Goal: Use online tool/utility: Utilize a website feature to perform a specific function

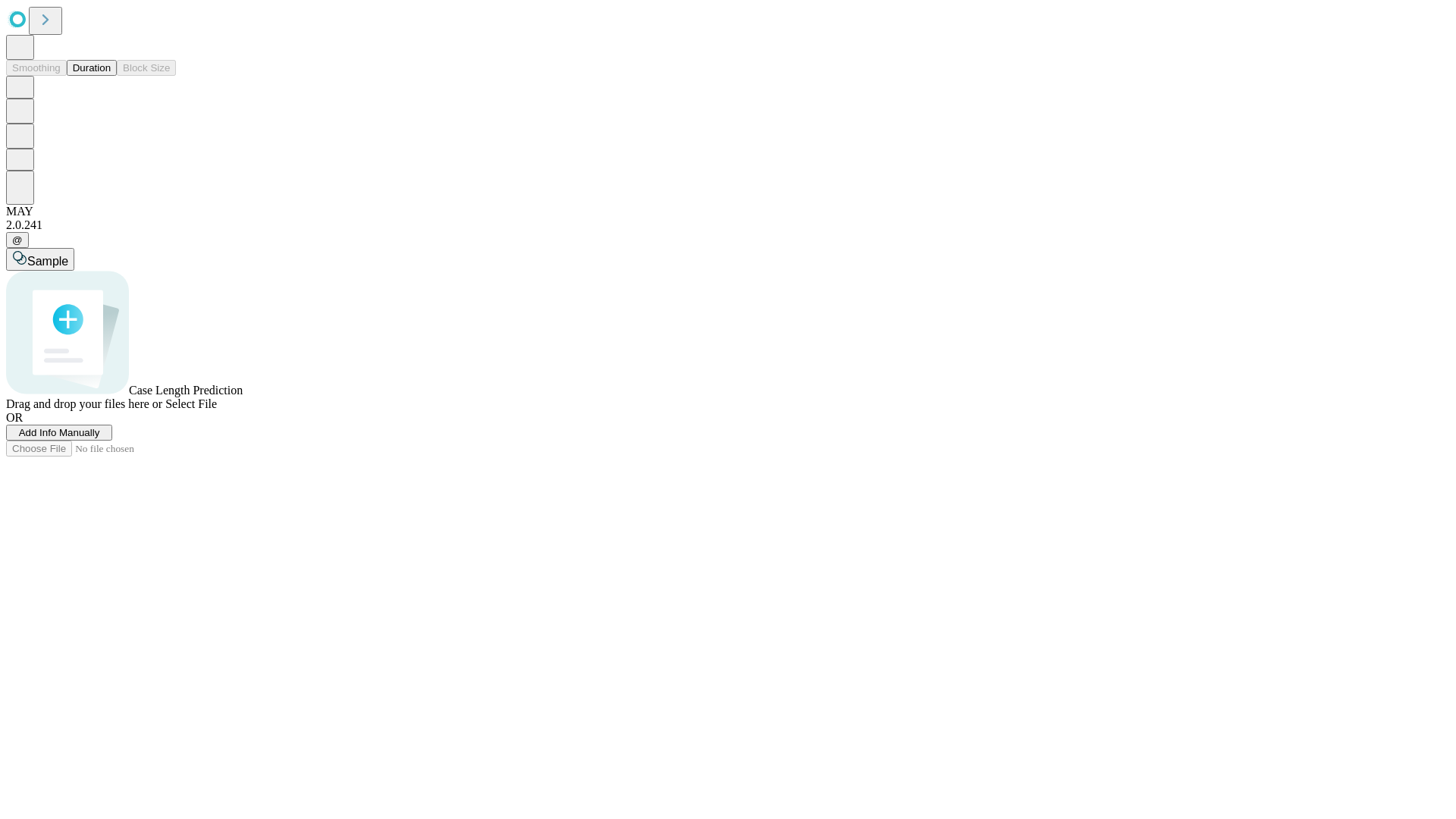
click at [217, 410] on span "Select File" at bounding box center [191, 403] width 52 height 12
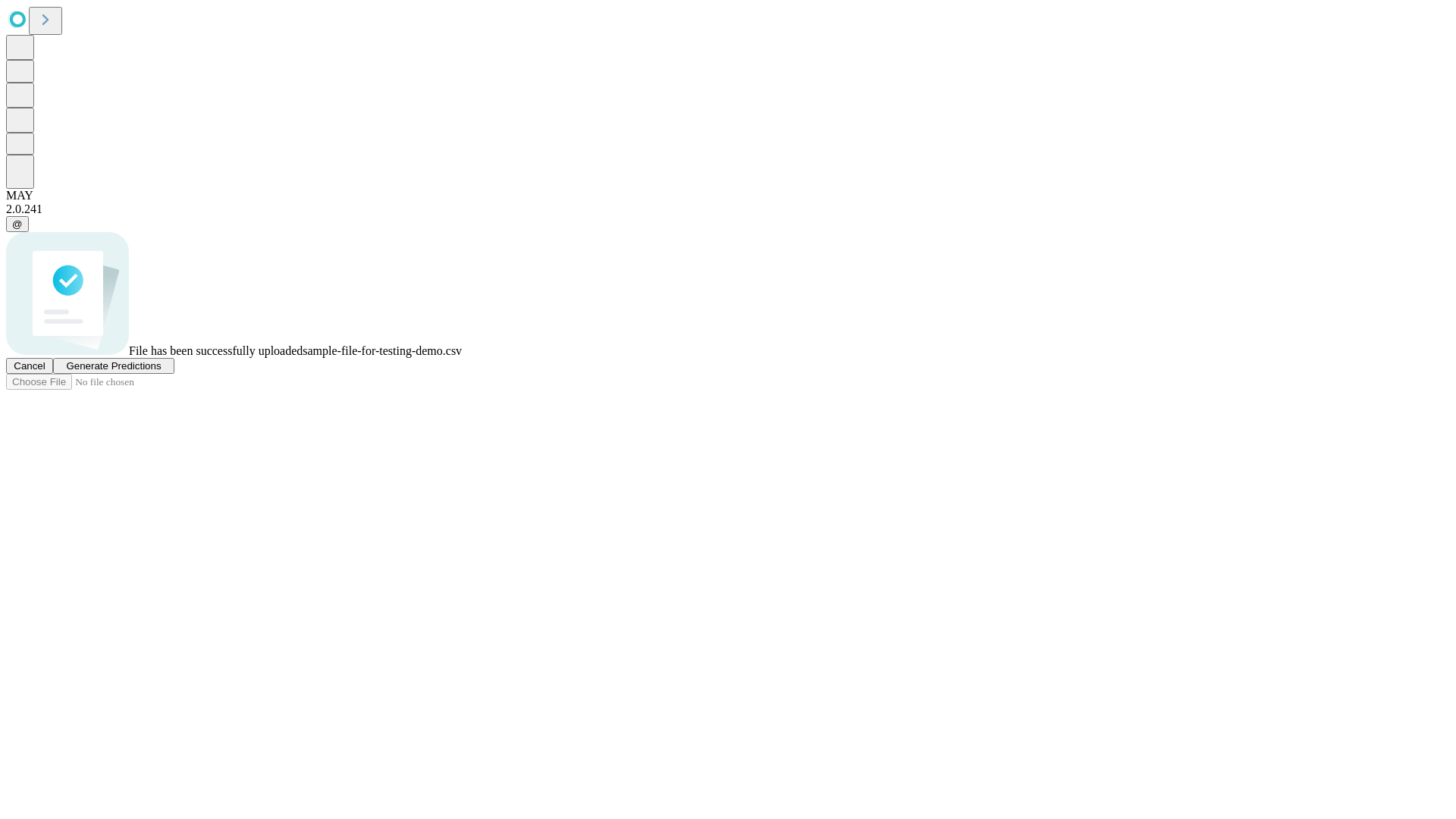
click at [161, 372] on span "Generate Predictions" at bounding box center [113, 366] width 95 height 11
